Goal: Submit feedback/report problem: Submit feedback/report problem

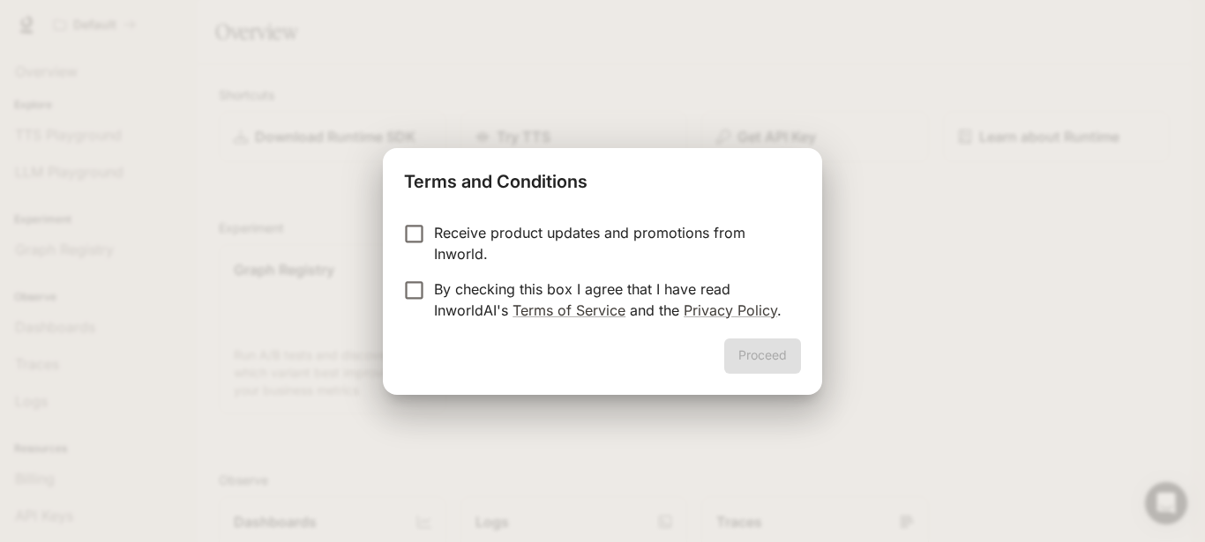
click at [456, 289] on p "By checking this box I agree that I have read InworldAI's Terms of Service and …" at bounding box center [610, 300] width 353 height 42
click at [474, 228] on p "Receive product updates and promotions from Inworld." at bounding box center [610, 243] width 353 height 42
click at [768, 361] on button "Proceed" at bounding box center [762, 356] width 77 height 35
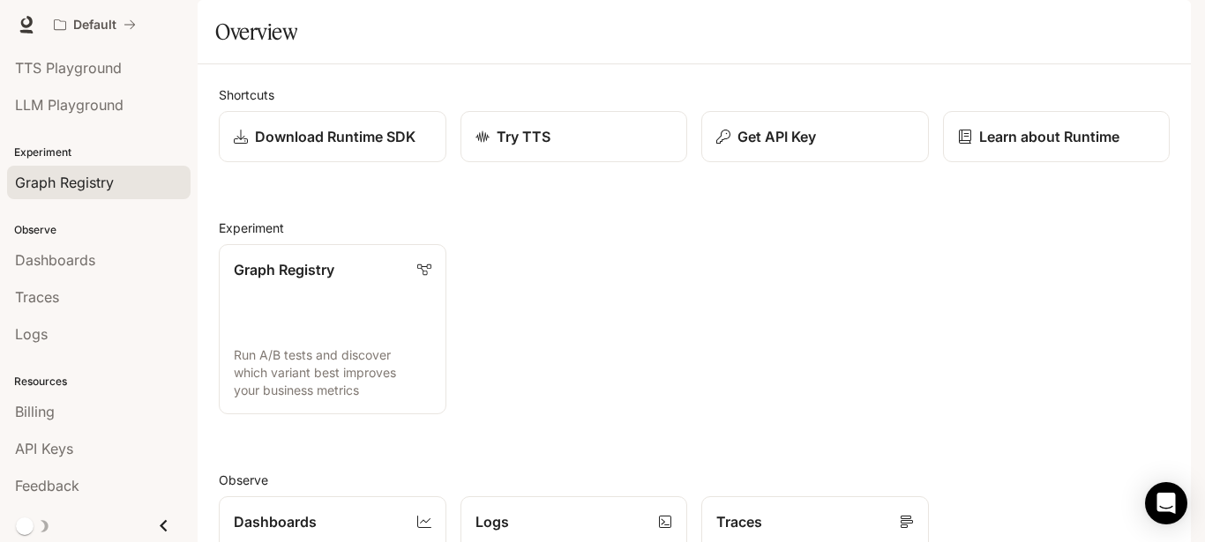
scroll to position [69, 0]
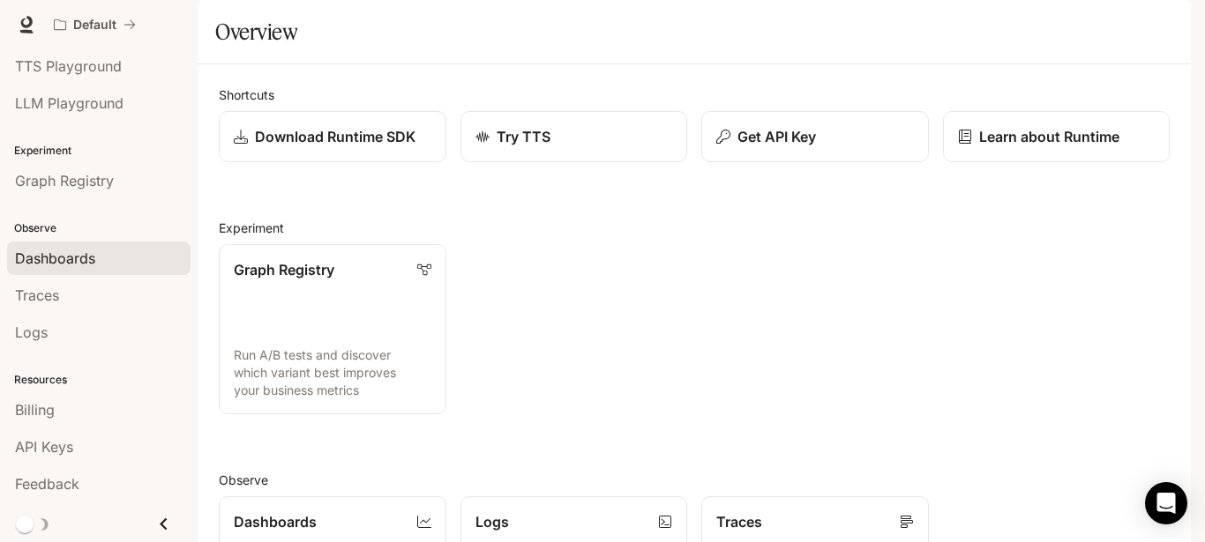
click at [117, 262] on div "Dashboards" at bounding box center [99, 258] width 168 height 21
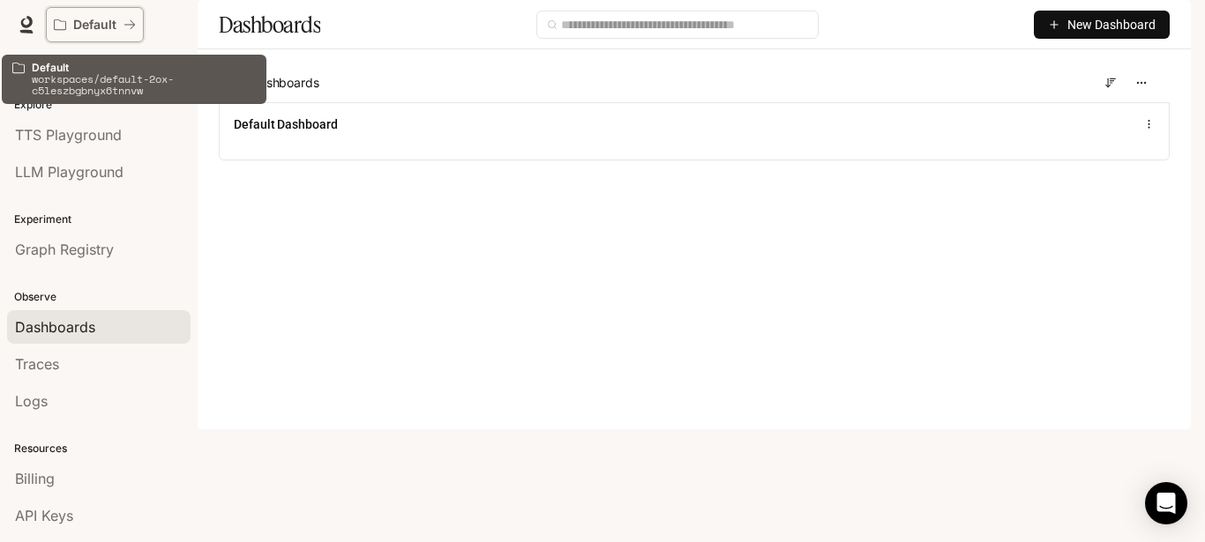
click at [116, 27] on div "Default" at bounding box center [89, 25] width 70 height 15
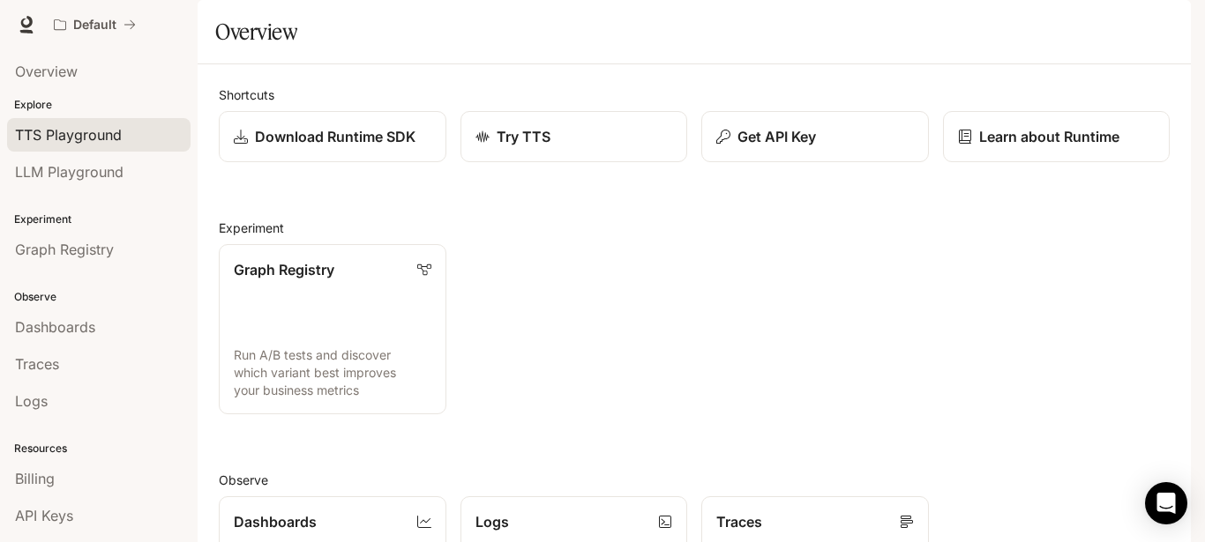
click at [111, 135] on span "TTS Playground" at bounding box center [68, 134] width 107 height 21
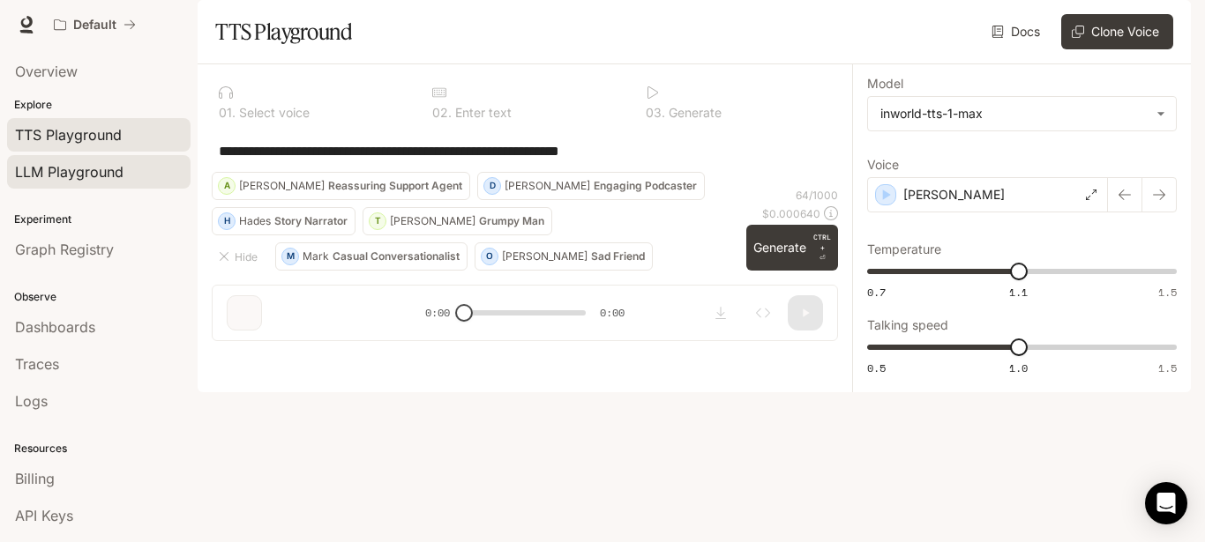
click at [126, 174] on div "LLM Playground" at bounding box center [99, 171] width 168 height 21
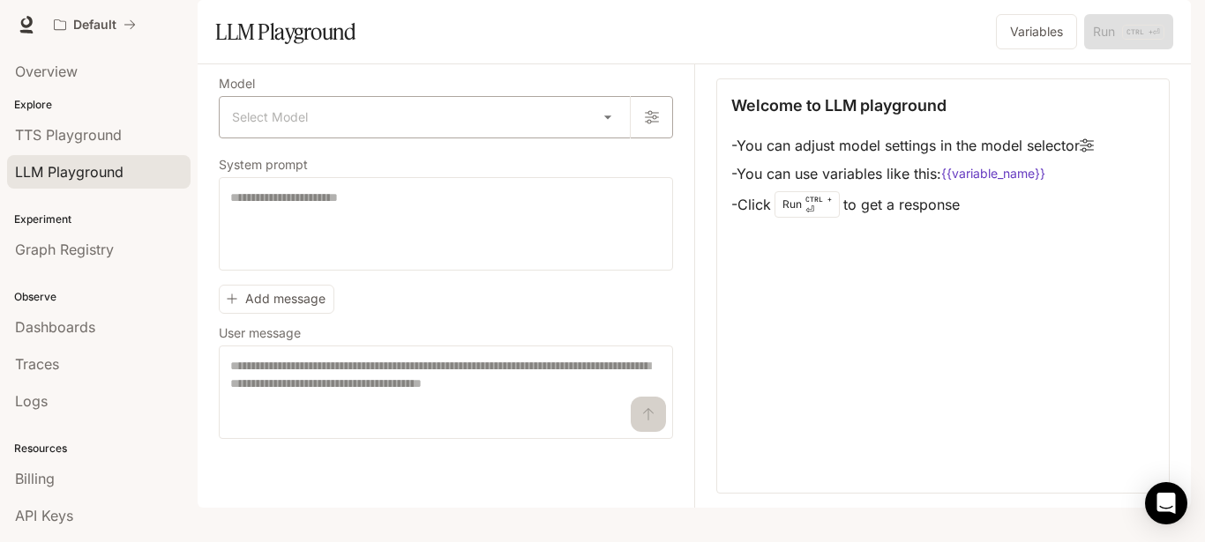
click at [566, 176] on body "Skip to main content Default Runtime Runtime Documentation Documentation Portal…" at bounding box center [602, 271] width 1205 height 542
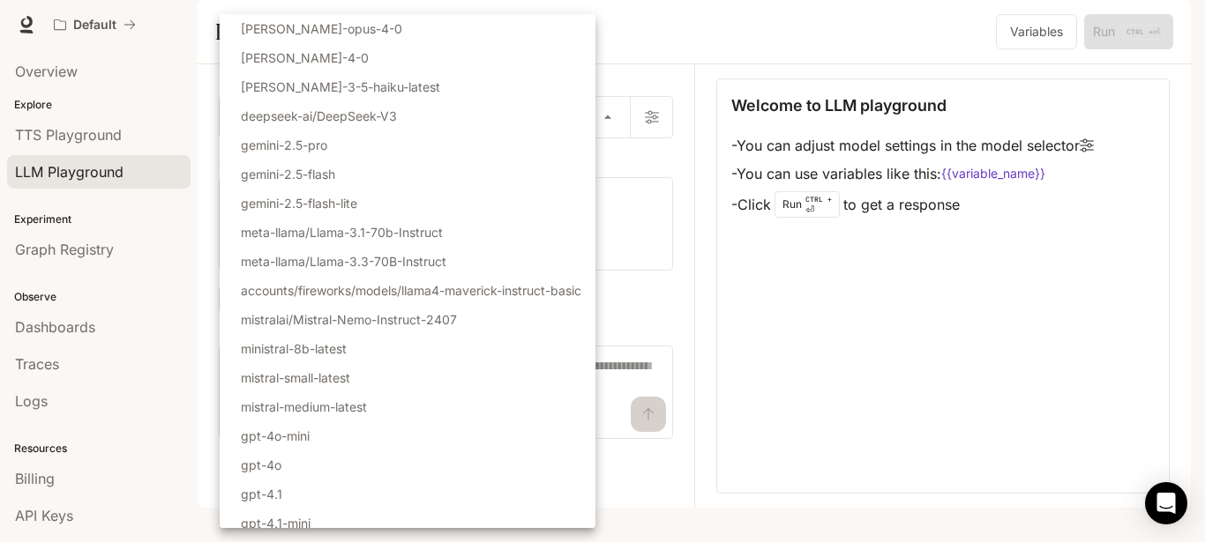
click at [431, 169] on li "gemini-2.5-flash" at bounding box center [408, 174] width 376 height 29
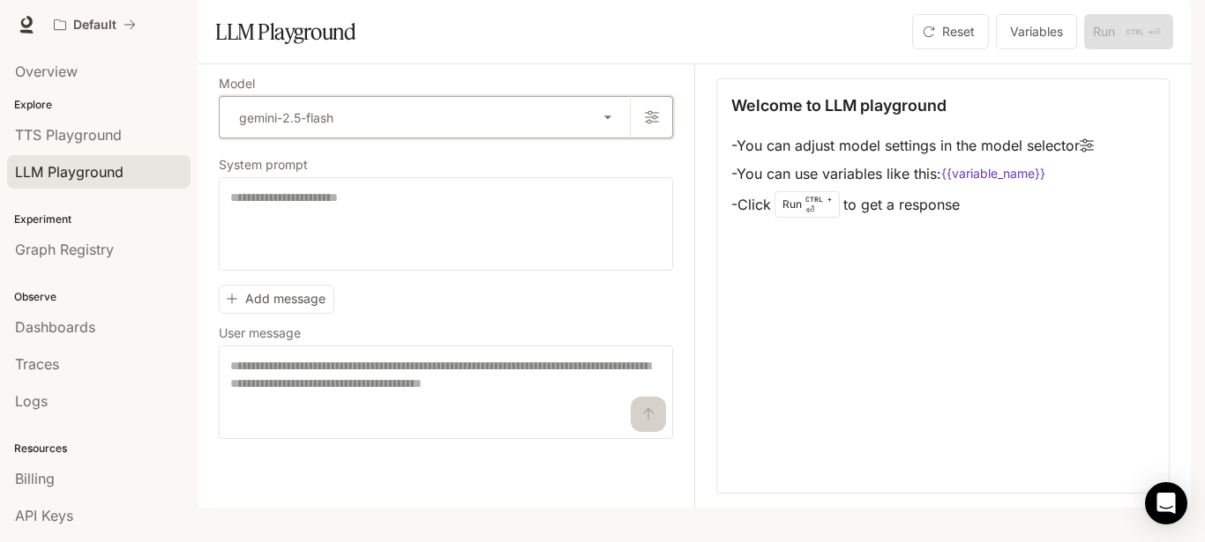
type input "**********"
click at [596, 259] on textarea at bounding box center [445, 224] width 431 height 71
click at [273, 314] on button "Add message" at bounding box center [277, 299] width 116 height 29
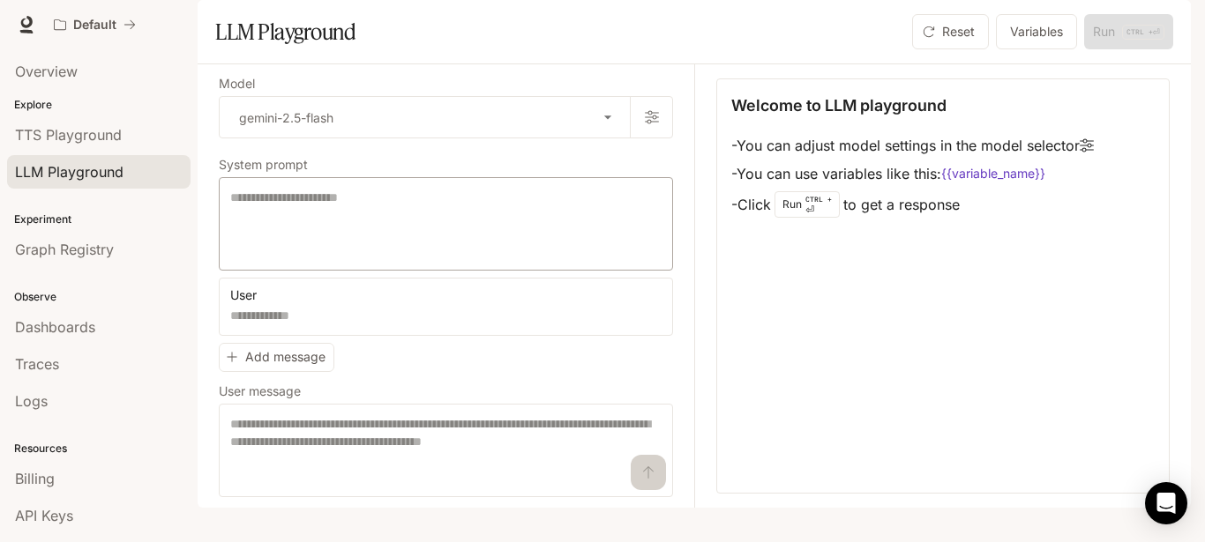
scroll to position [30, 0]
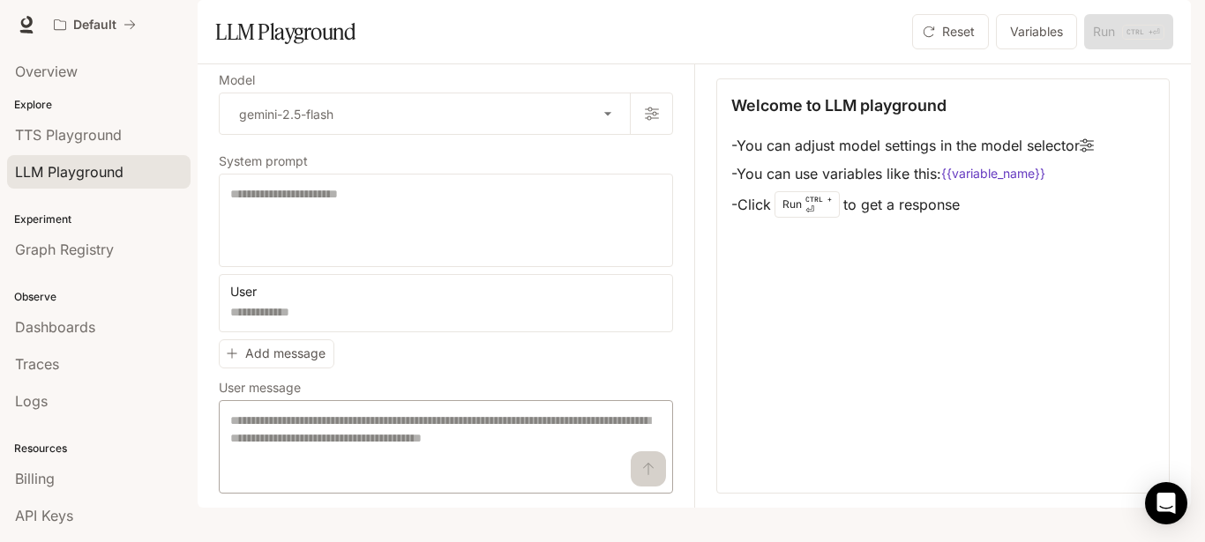
click at [405, 432] on div "* ​" at bounding box center [446, 446] width 454 height 93
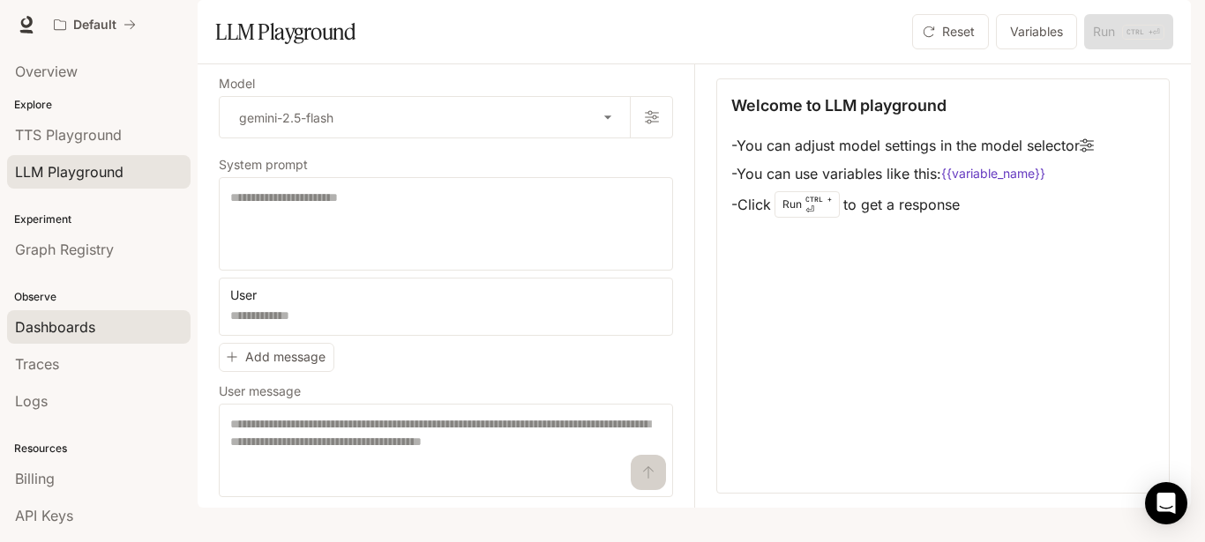
click at [81, 333] on span "Dashboards" at bounding box center [55, 327] width 80 height 21
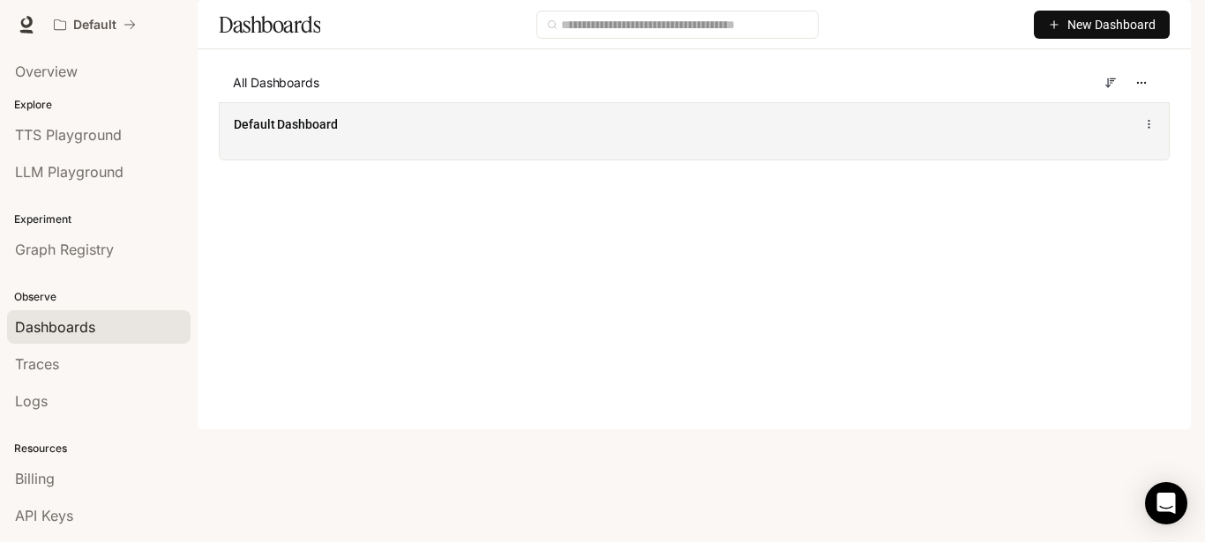
click at [569, 135] on div "Default Dashboard" at bounding box center [694, 124] width 921 height 21
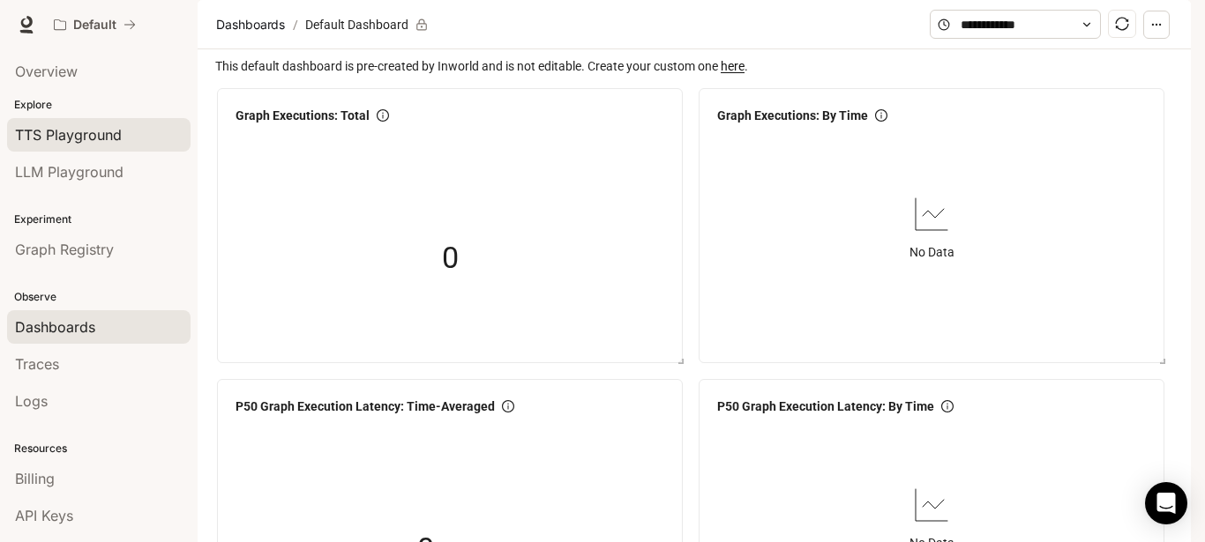
click at [92, 131] on span "TTS Playground" at bounding box center [68, 134] width 107 height 21
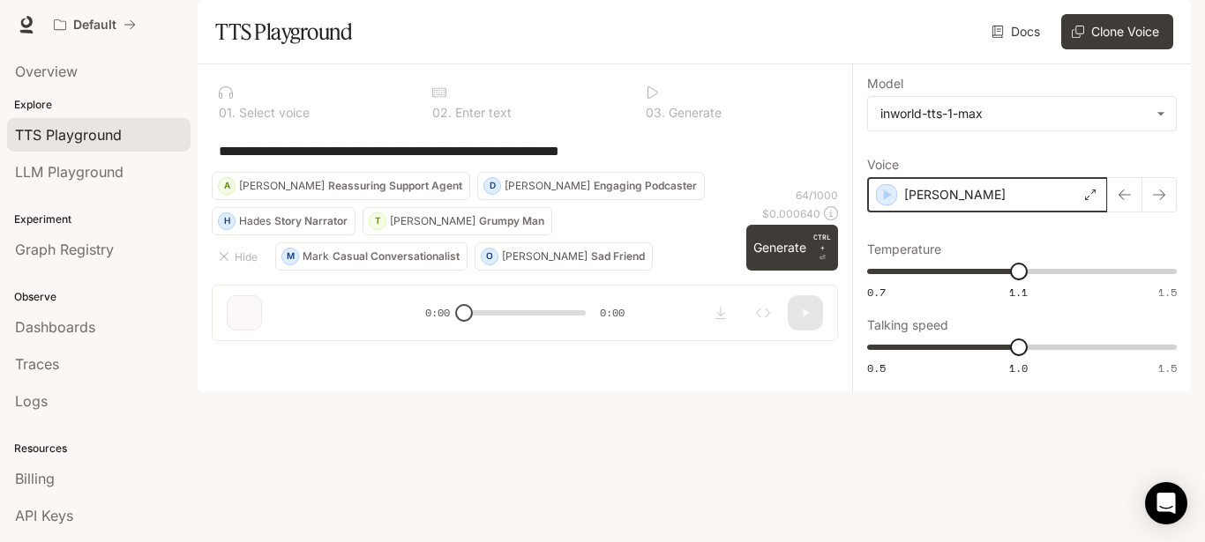
click at [886, 204] on icon "button" at bounding box center [887, 195] width 18 height 18
click at [944, 161] on body "**********" at bounding box center [602, 271] width 1205 height 542
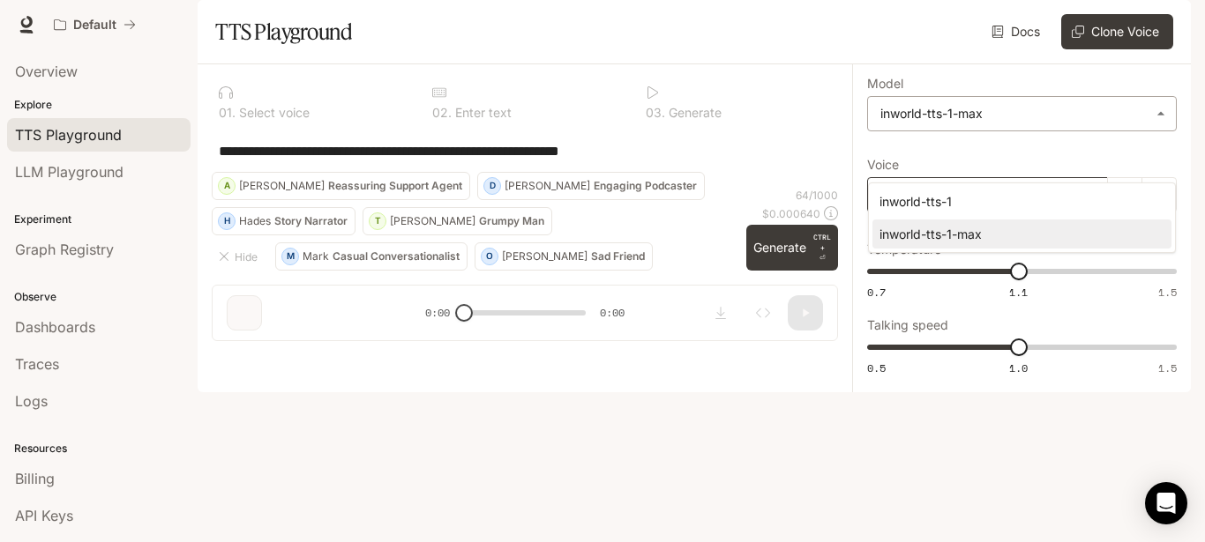
click at [944, 161] on div at bounding box center [602, 271] width 1205 height 542
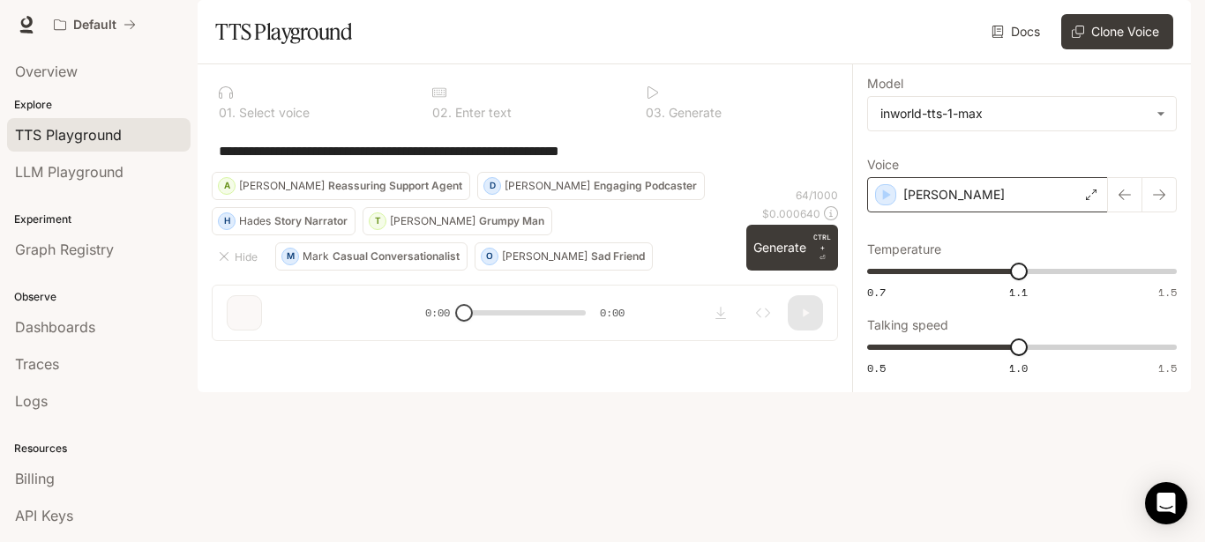
click at [480, 355] on div "**********" at bounding box center [525, 209] width 654 height 291
click at [338, 172] on div "**********" at bounding box center [525, 151] width 626 height 42
click at [1007, 213] on div "[PERSON_NAME]" at bounding box center [987, 194] width 241 height 35
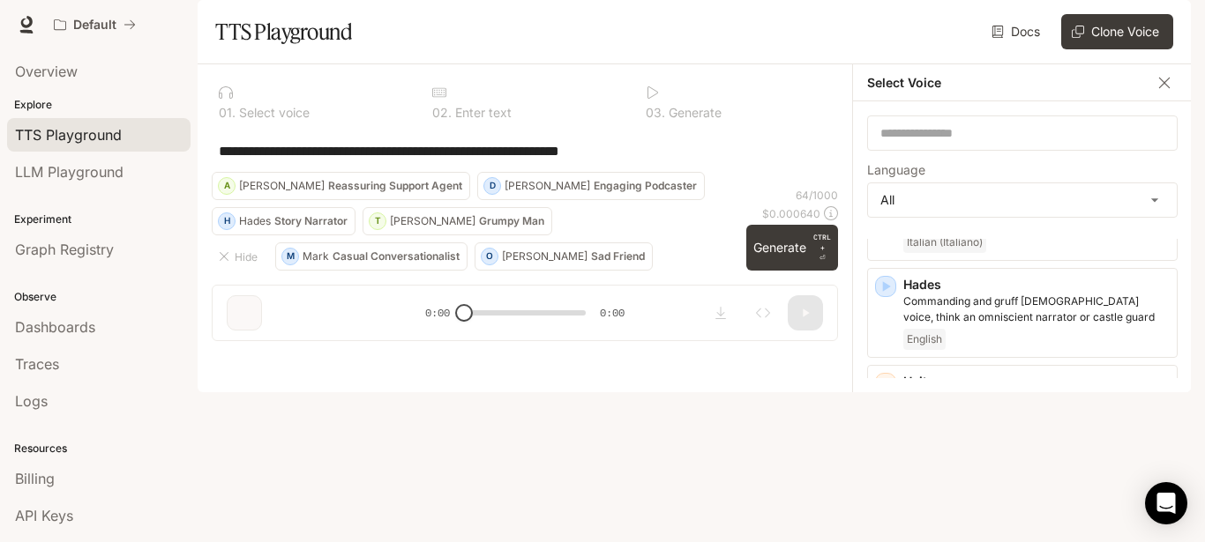
scroll to position [1372, 0]
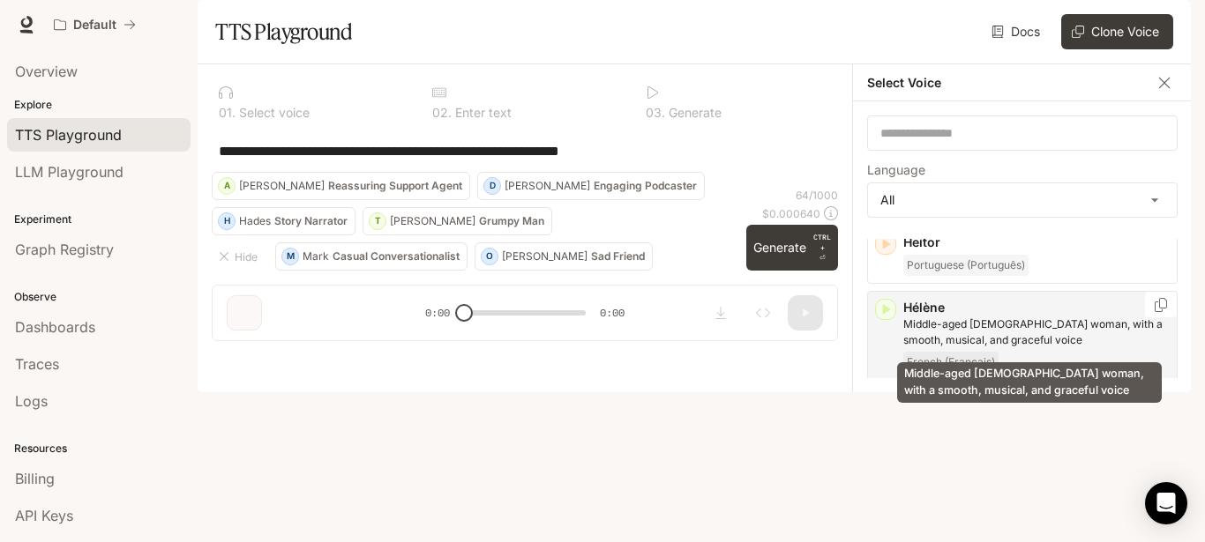
click at [1017, 339] on p "Middle-aged [DEMOGRAPHIC_DATA] woman, with a smooth, musical, and graceful voice" at bounding box center [1036, 333] width 266 height 32
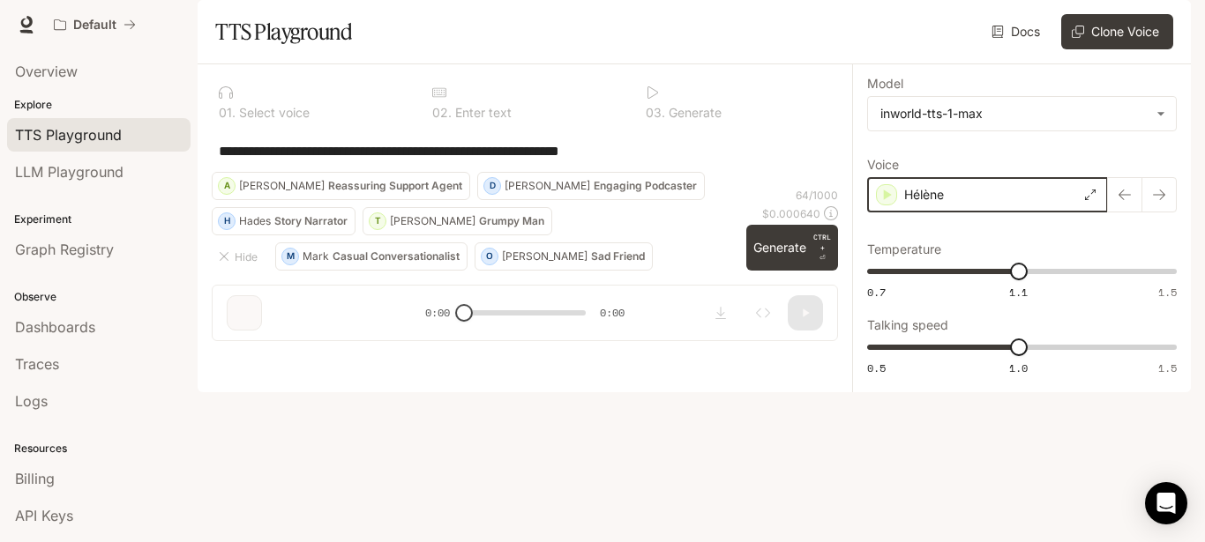
click at [892, 204] on icon "button" at bounding box center [887, 195] width 18 height 18
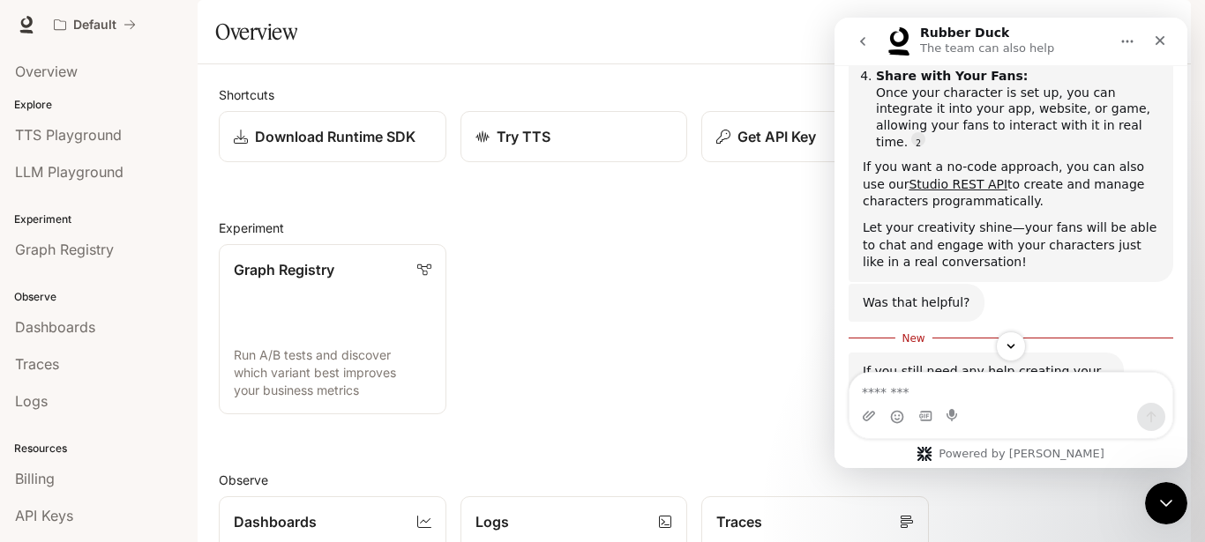
scroll to position [796, 0]
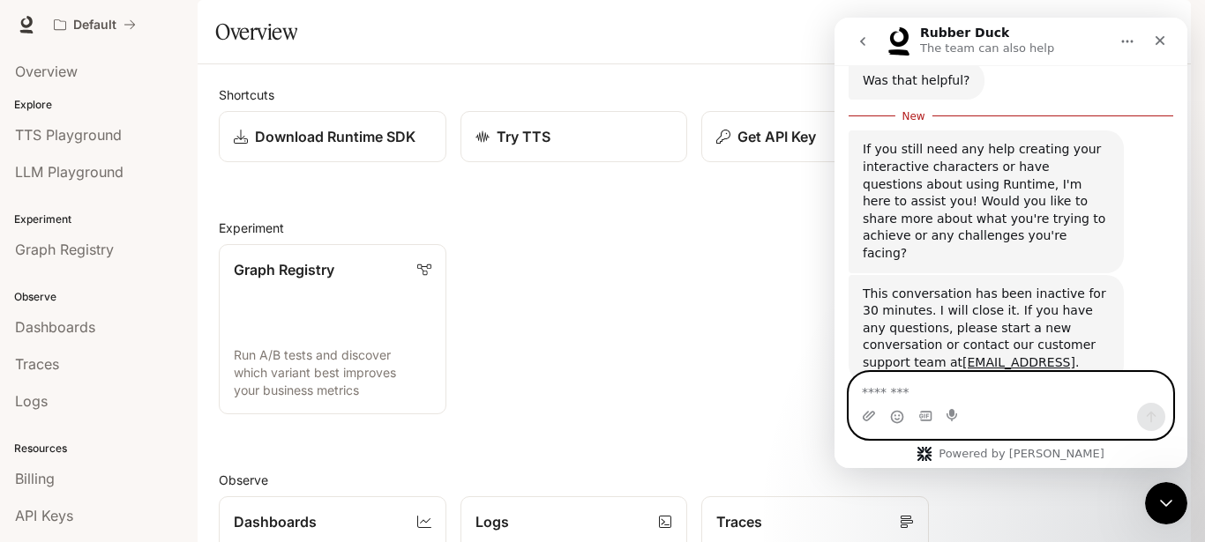
click at [917, 387] on textarea "Message…" at bounding box center [1010, 388] width 323 height 30
click at [990, 386] on textarea "Message…" at bounding box center [1010, 388] width 323 height 30
paste textarea "Message…"
paste textarea "**********"
type textarea "**********"
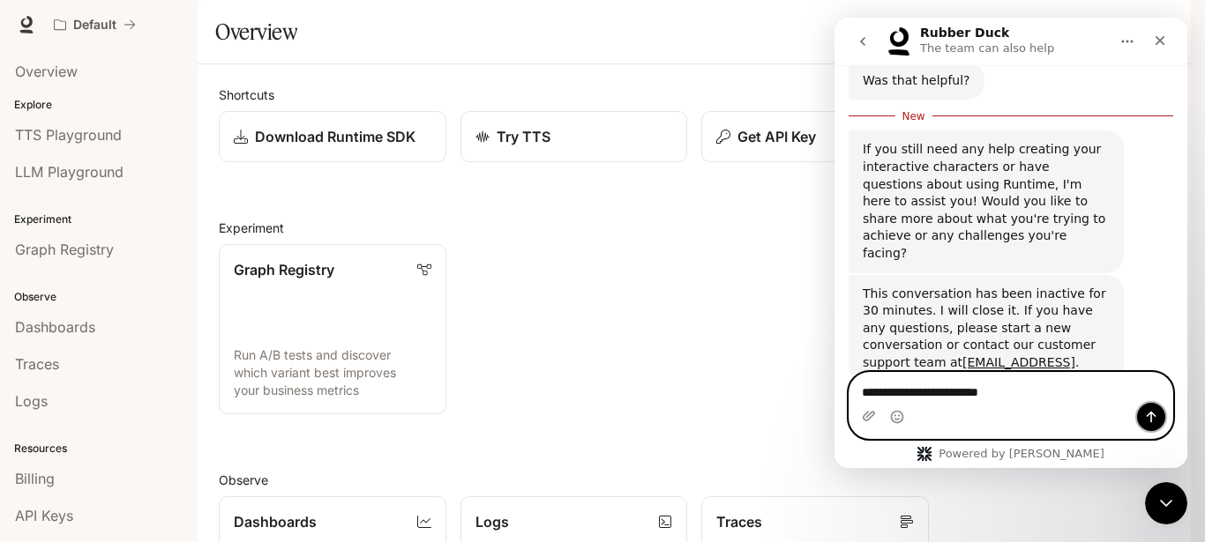
click at [1154, 412] on icon "Send a message…" at bounding box center [1151, 417] width 14 height 14
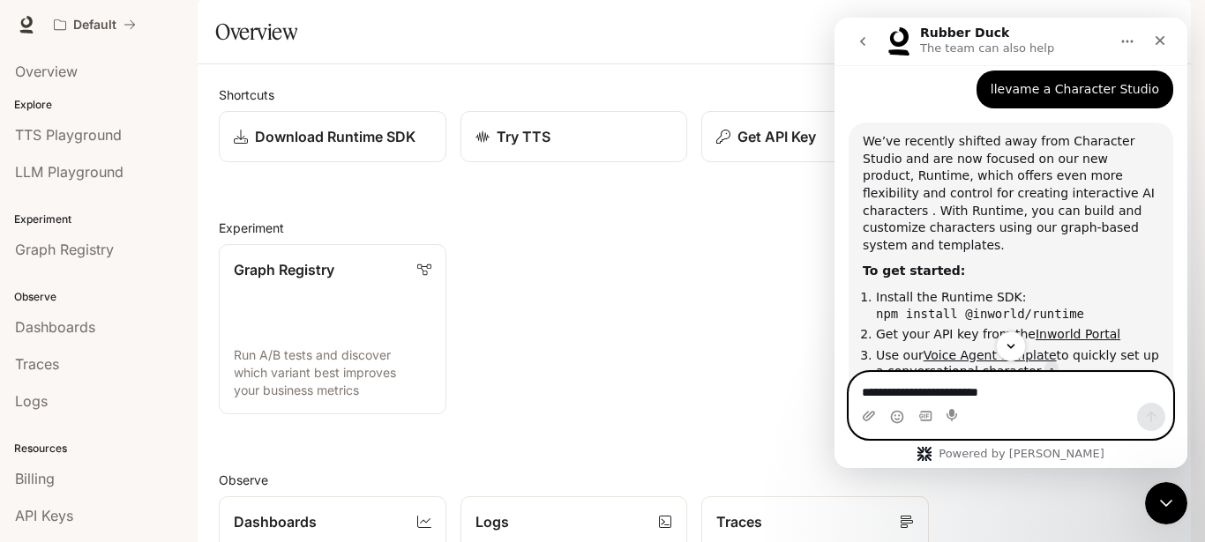
scroll to position [1247, 0]
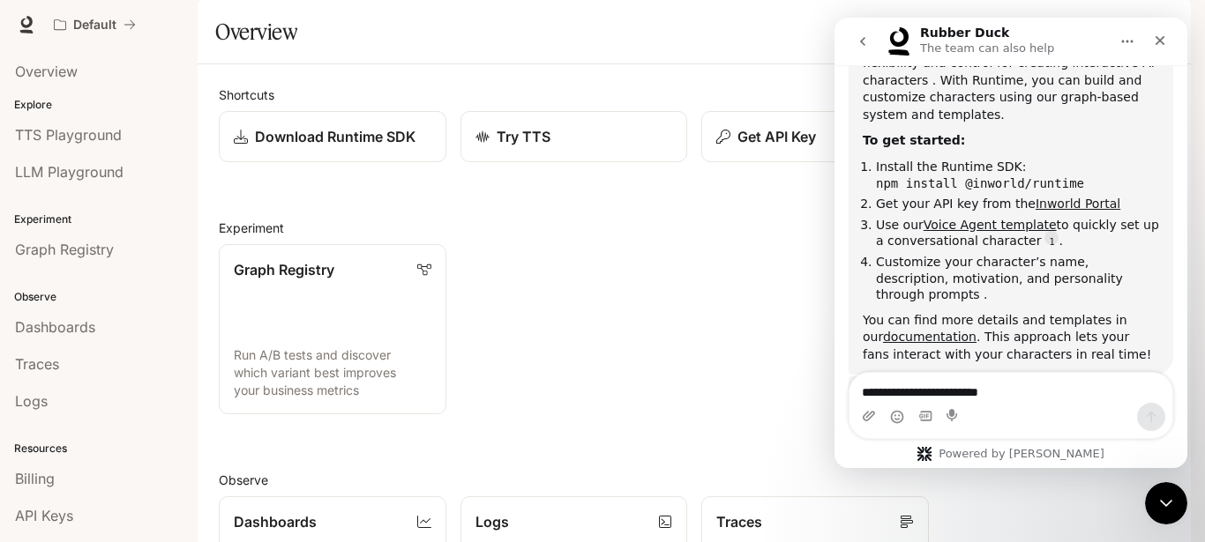
click at [1054, 197] on link "Inworld Portal" at bounding box center [1077, 204] width 85 height 14
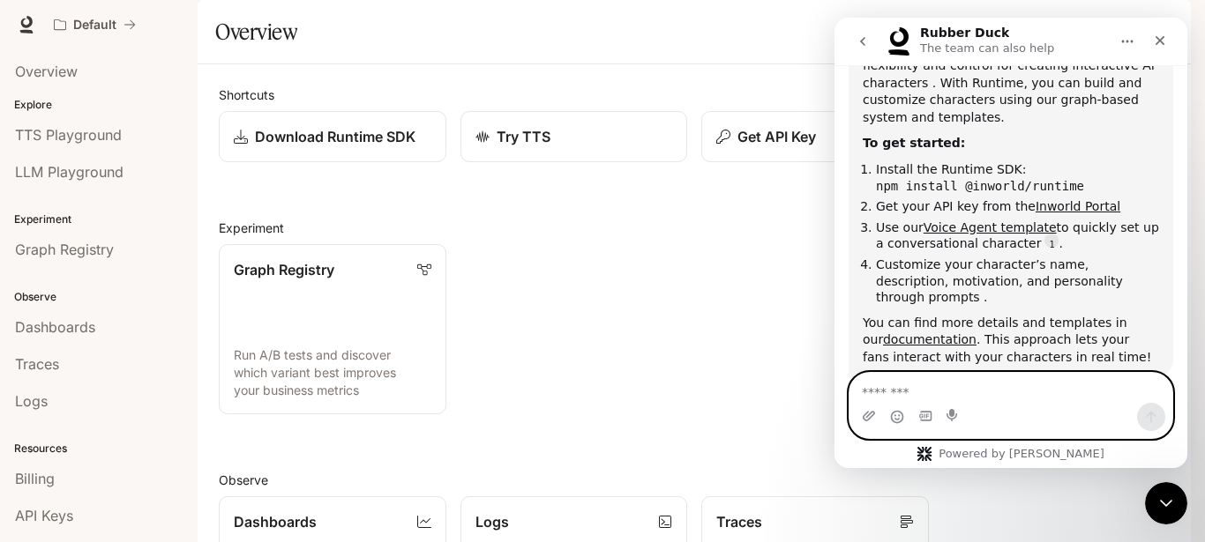
scroll to position [106, 0]
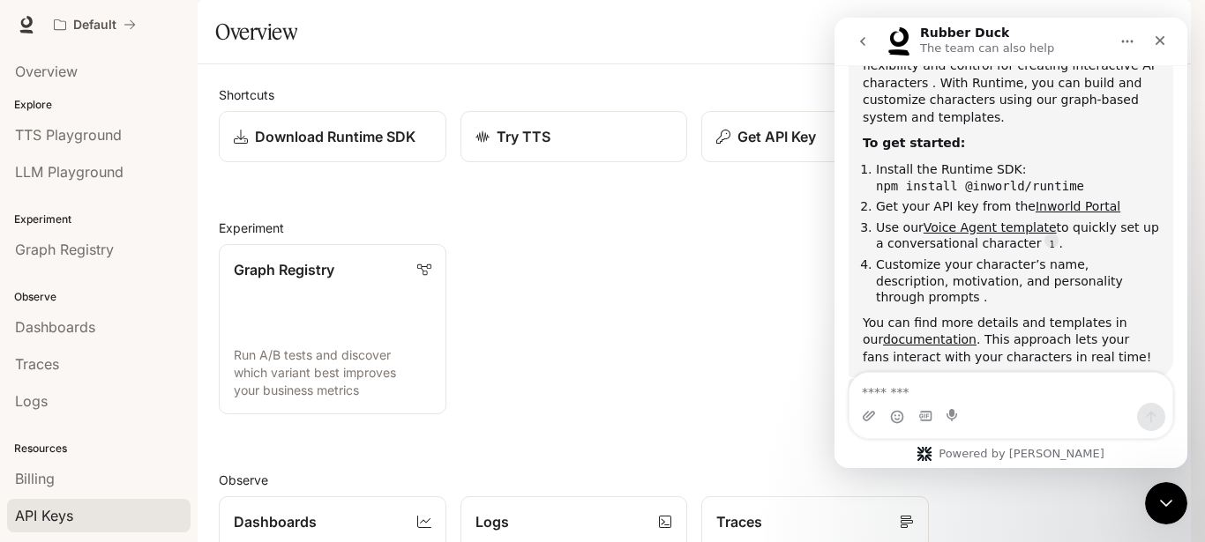
click at [41, 514] on span "API Keys" at bounding box center [44, 515] width 58 height 21
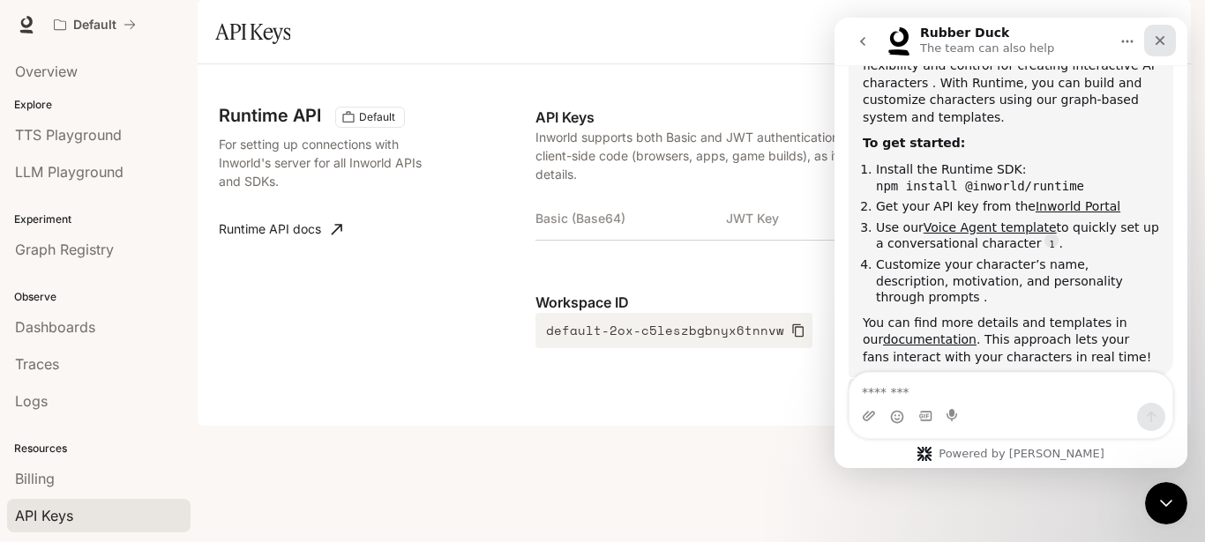
click at [1159, 42] on icon "Close" at bounding box center [1160, 41] width 10 height 10
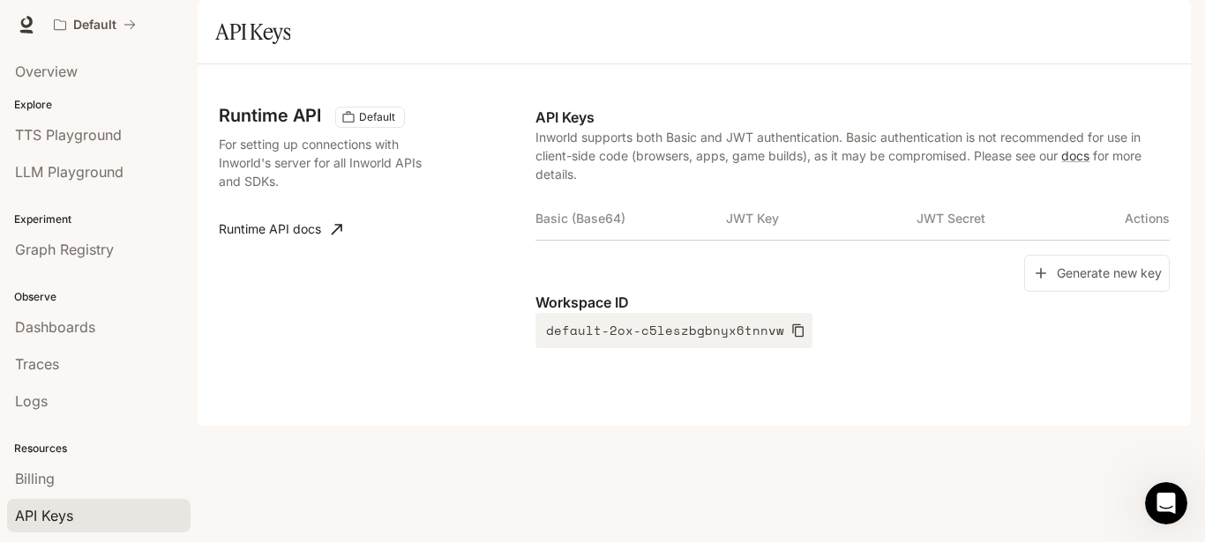
scroll to position [1247, 0]
